Goal: Communication & Community: Answer question/provide support

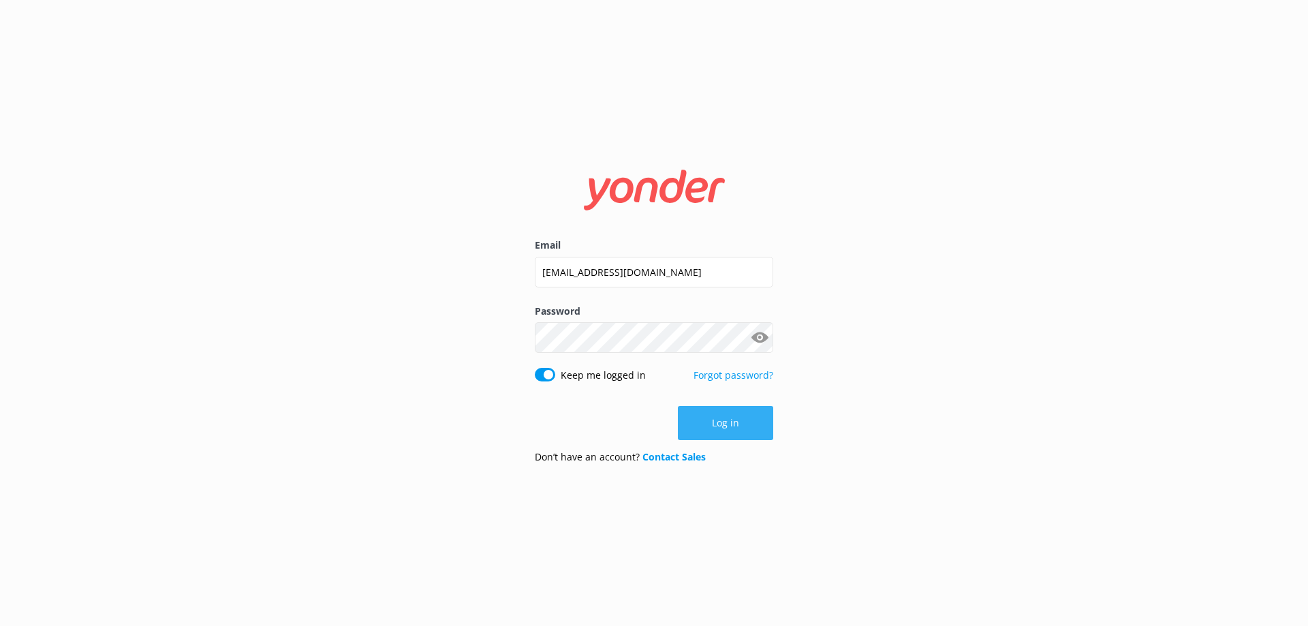
click at [740, 419] on button "Log in" at bounding box center [725, 423] width 95 height 34
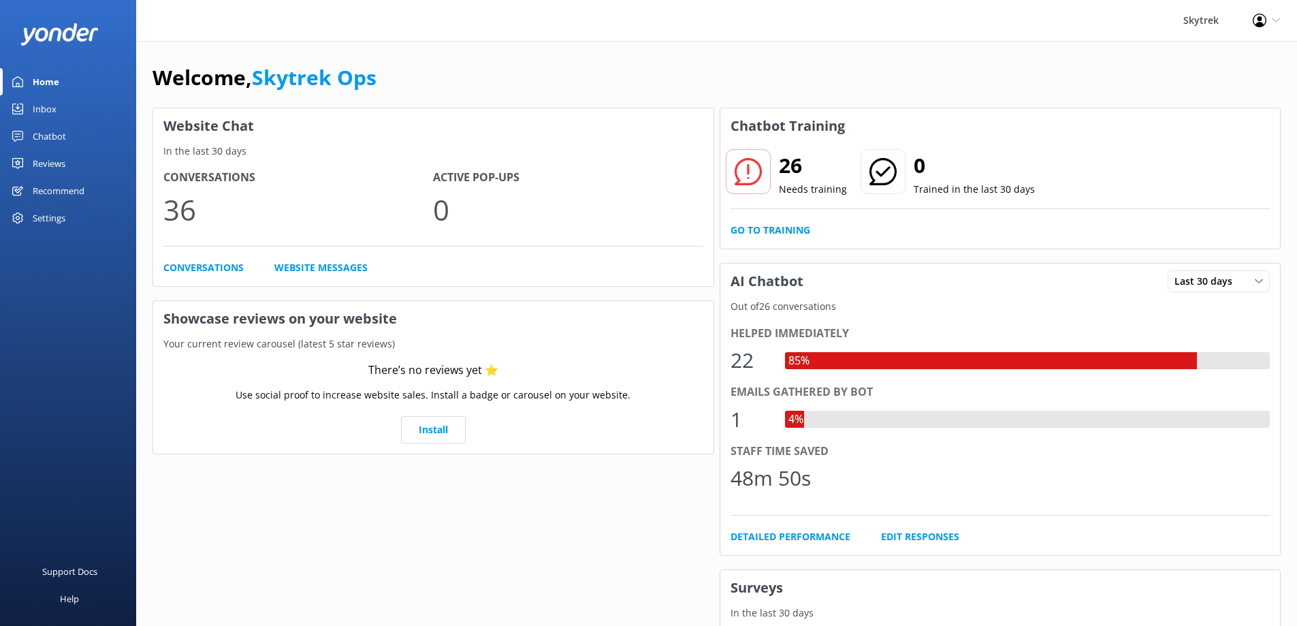
click at [44, 119] on div "Inbox" at bounding box center [45, 108] width 24 height 27
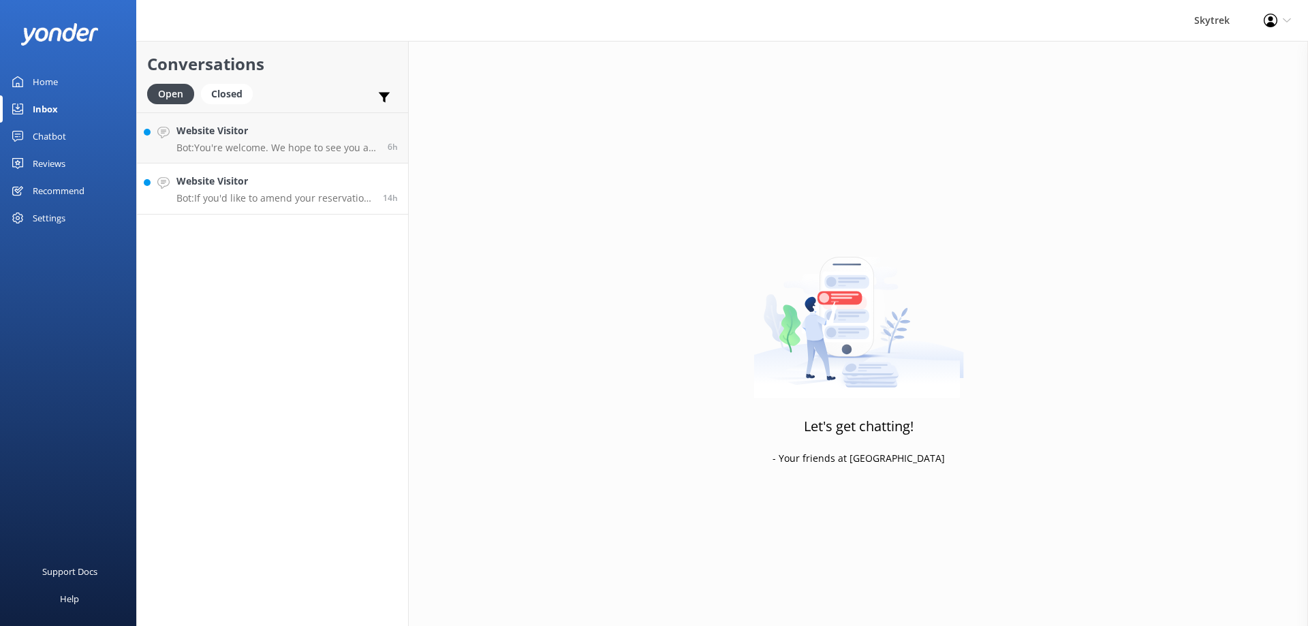
click at [277, 198] on p "Bot: If you'd like to amend your reservation or add an extra person, please giv…" at bounding box center [274, 198] width 196 height 12
drag, startPoint x: 277, startPoint y: 198, endPoint x: 283, endPoint y: 191, distance: 9.2
click at [277, 198] on p "Bot: If you'd like to amend your reservation or add an extra person, please giv…" at bounding box center [274, 198] width 196 height 12
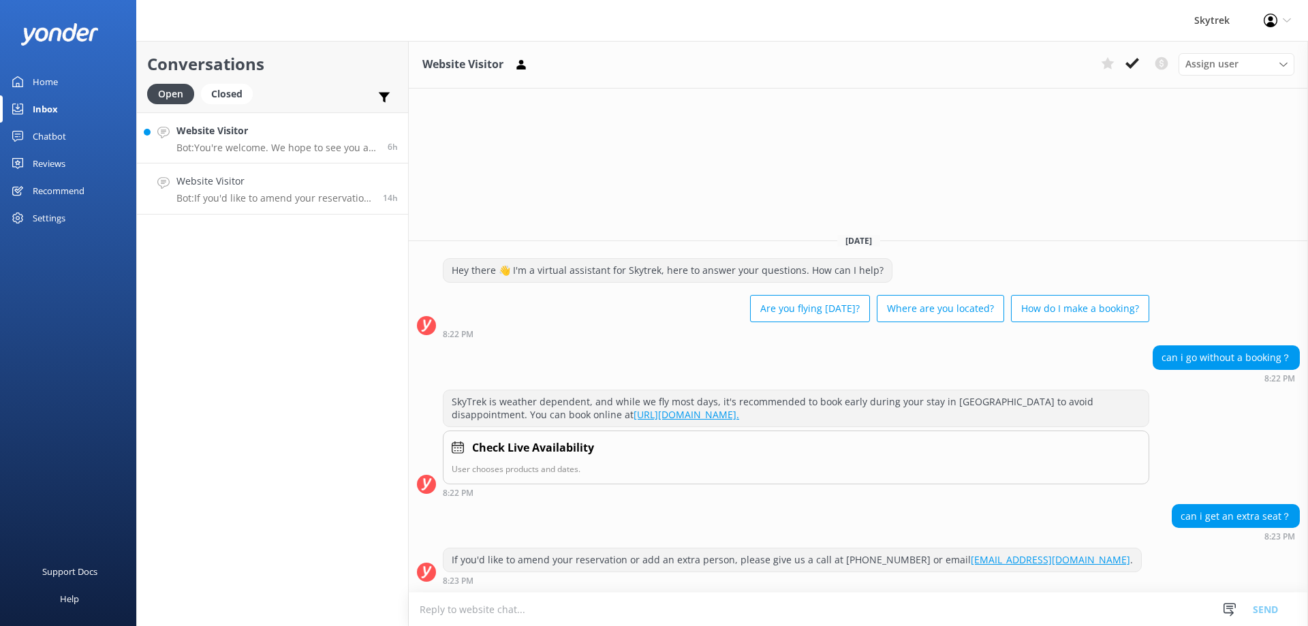
click at [324, 151] on p "Bot: You're welcome. We hope to see you at [GEOGRAPHIC_DATA] soon!" at bounding box center [276, 148] width 201 height 12
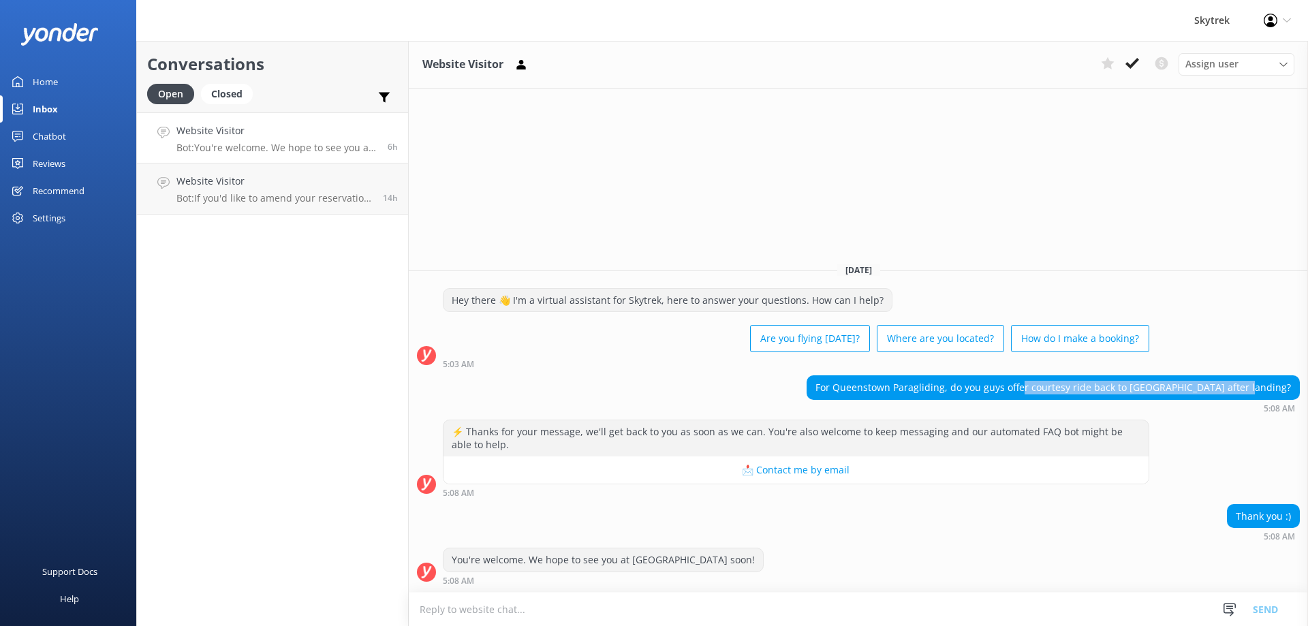
drag, startPoint x: 1134, startPoint y: 383, endPoint x: 1304, endPoint y: 390, distance: 170.4
click at [1304, 390] on div "For Queenstown Paragliding, do you guys offer courtesy ride back to [GEOGRAPHIC…" at bounding box center [858, 393] width 899 height 37
click at [783, 603] on textarea at bounding box center [858, 609] width 899 height 33
click at [1011, 596] on textarea at bounding box center [858, 609] width 899 height 33
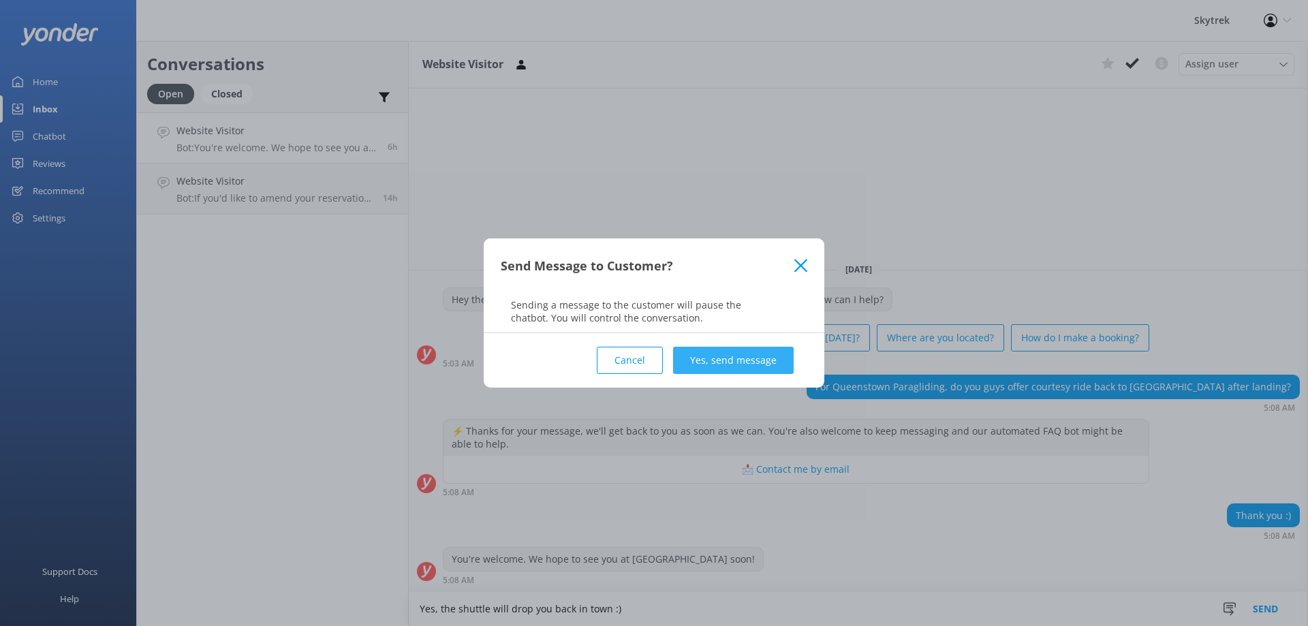
type textarea "Yes, the shuttle will drop you back in town :)"
click at [766, 371] on button "Yes, send message" at bounding box center [733, 360] width 121 height 27
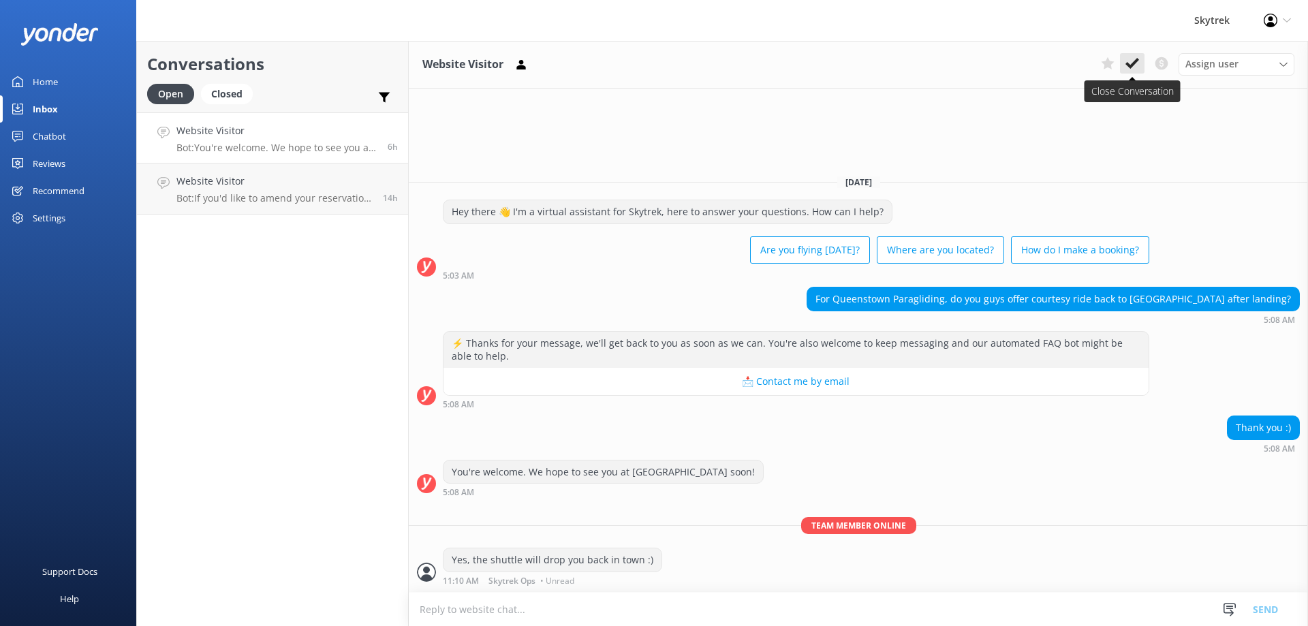
click at [1133, 63] on use at bounding box center [1132, 63] width 14 height 11
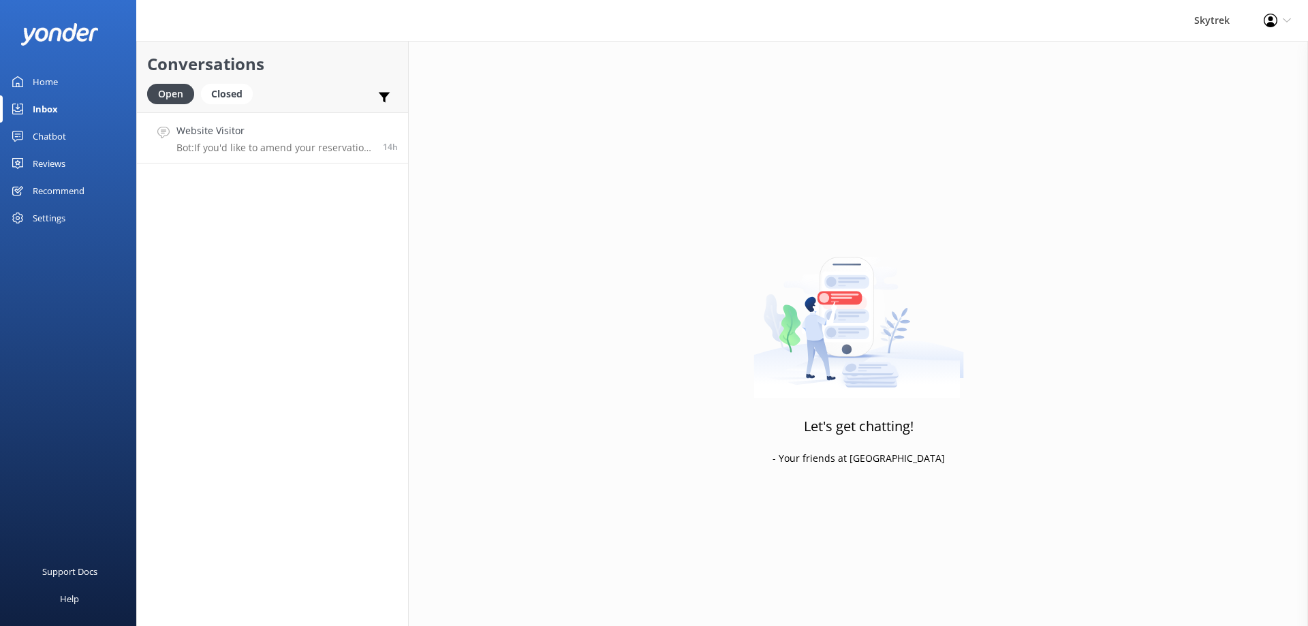
click at [358, 141] on div "Website Visitor Bot: If you'd like to amend your reservation or add an extra pe…" at bounding box center [274, 137] width 196 height 29
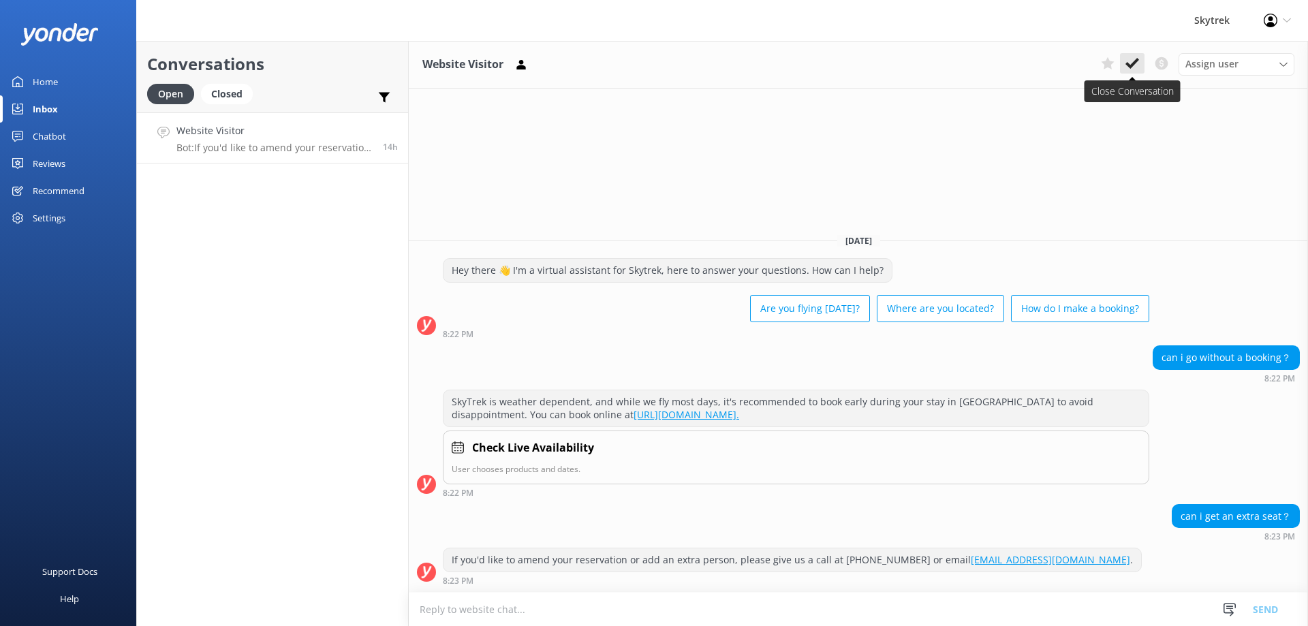
click at [1133, 57] on icon at bounding box center [1132, 64] width 14 height 14
